Goal: Check status: Check status

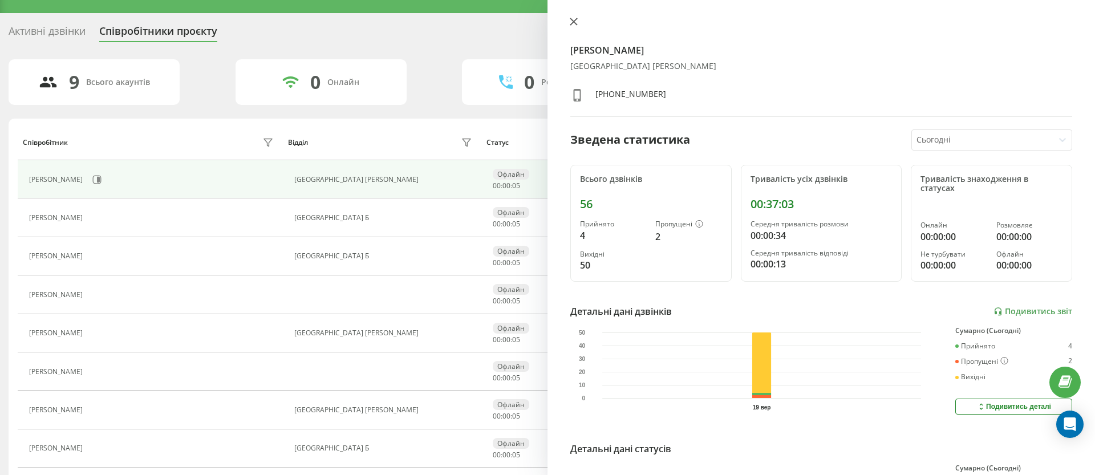
scroll to position [21, 0]
click at [576, 20] on icon at bounding box center [574, 22] width 8 height 8
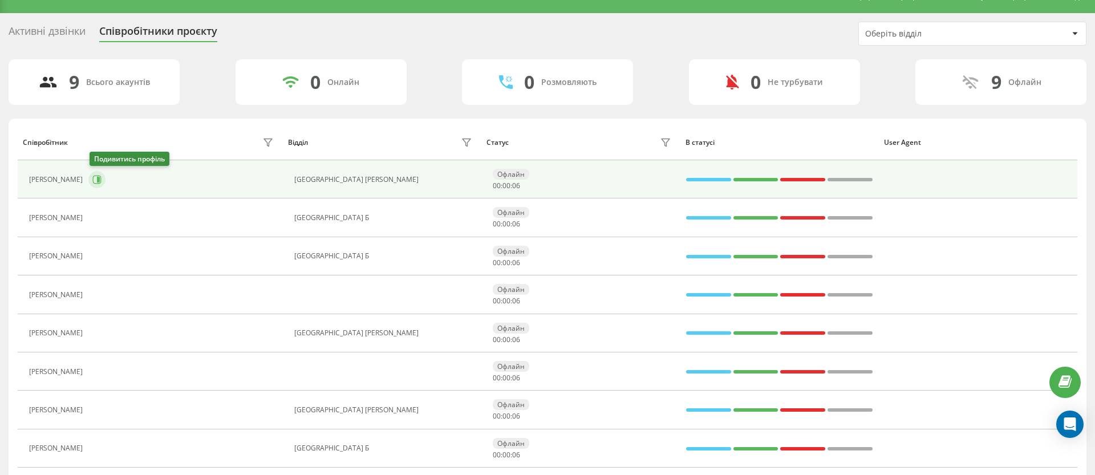
click at [93, 180] on icon at bounding box center [96, 179] width 9 height 9
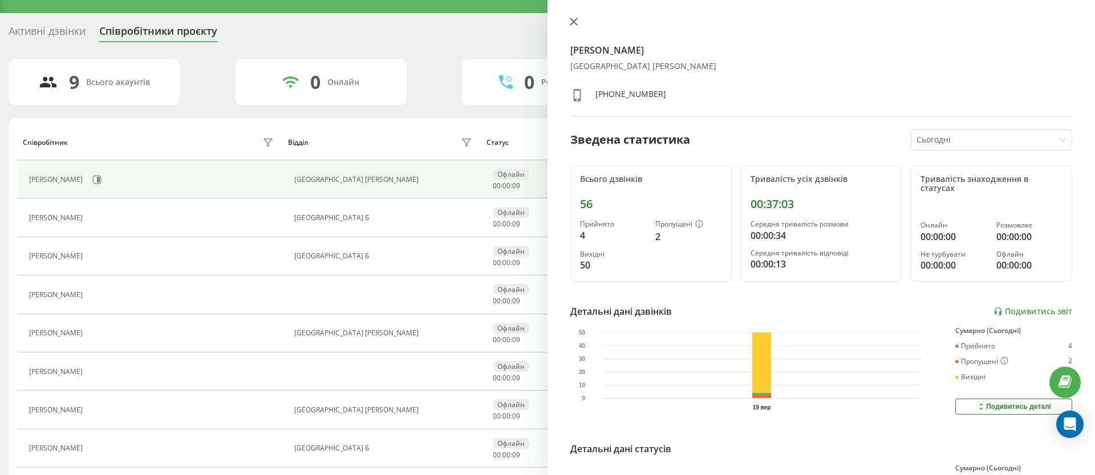
click at [571, 21] on icon at bounding box center [574, 22] width 8 height 8
